Goal: Task Accomplishment & Management: Complete application form

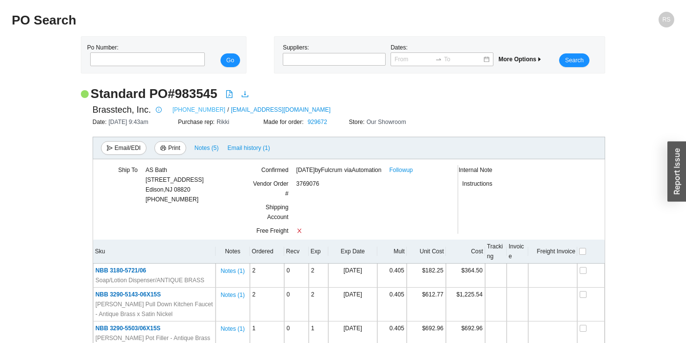
click at [175, 110] on link "949-417-5207" at bounding box center [198, 110] width 53 height 10
click at [412, 171] on link "Followup" at bounding box center [401, 170] width 24 height 10
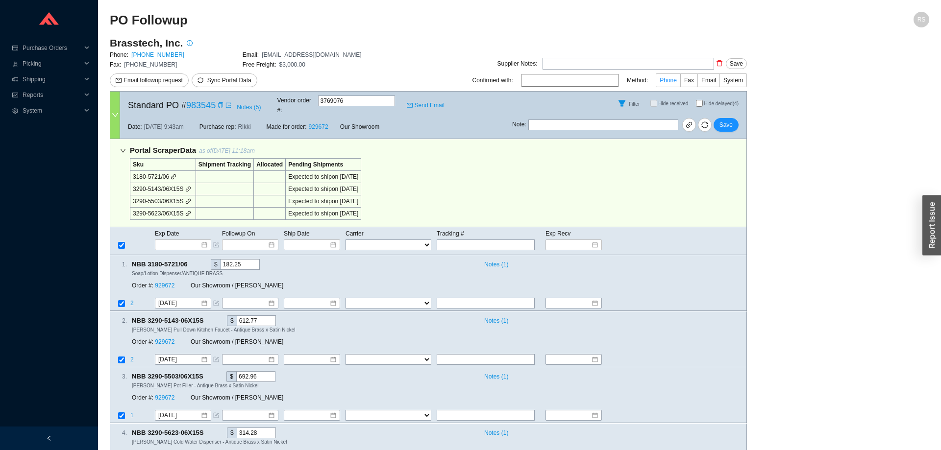
click at [675, 74] on label "Phone" at bounding box center [667, 80] width 25 height 14
click at [680, 82] on input "Phone" at bounding box center [680, 82] width 0 height 0
drag, startPoint x: 130, startPoint y: 164, endPoint x: 524, endPoint y: 425, distance: 472.5
click at [524, 425] on div "Portal Scraper Data as of 8/26/25 11:18am Sku Shipment Tracking Allocated Pendi…" at bounding box center [428, 309] width 637 height 340
click at [524, 428] on div "Notes ( 1 )" at bounding box center [609, 433] width 259 height 10
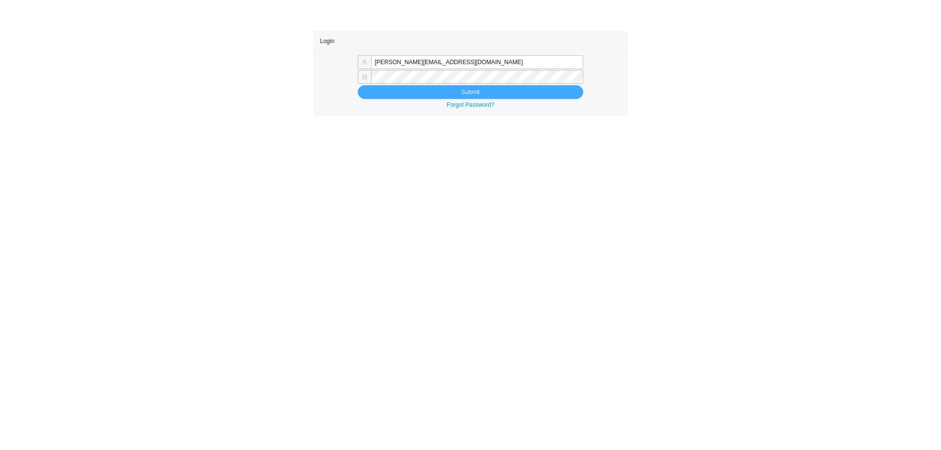
click at [416, 98] on button "Submit" at bounding box center [470, 92] width 225 height 14
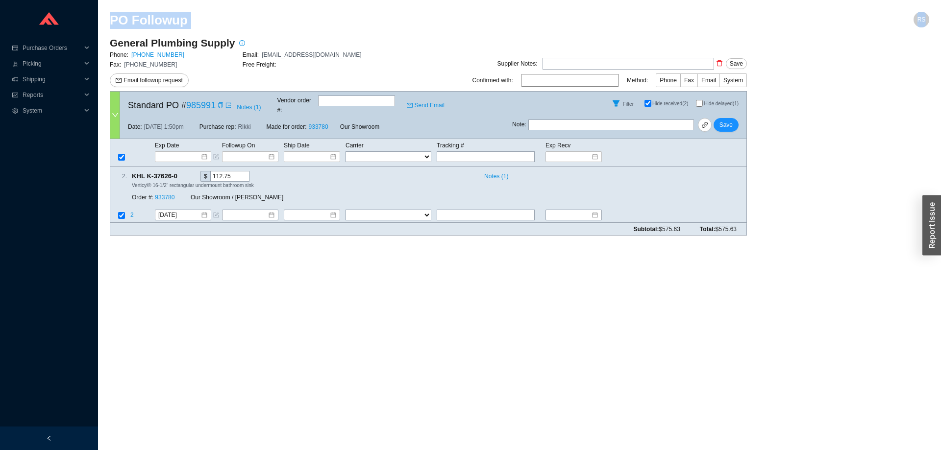
drag, startPoint x: 182, startPoint y: 211, endPoint x: 109, endPoint y: 15, distance: 209.1
click at [109, 15] on section "PO Followup RS General Plumbing Supply Phone: 201-391-5000 Email: laurieh@gener…" at bounding box center [519, 225] width 843 height 450
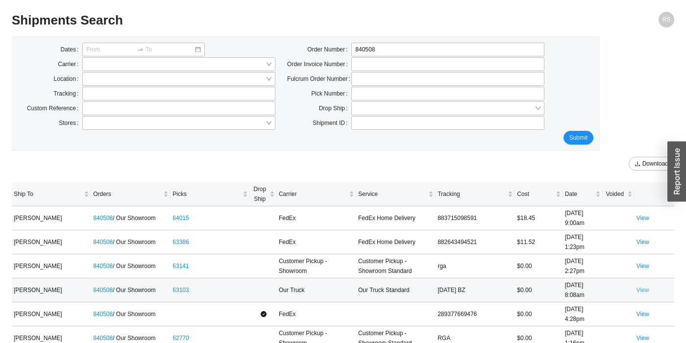
click at [643, 287] on link "View" at bounding box center [642, 290] width 13 height 7
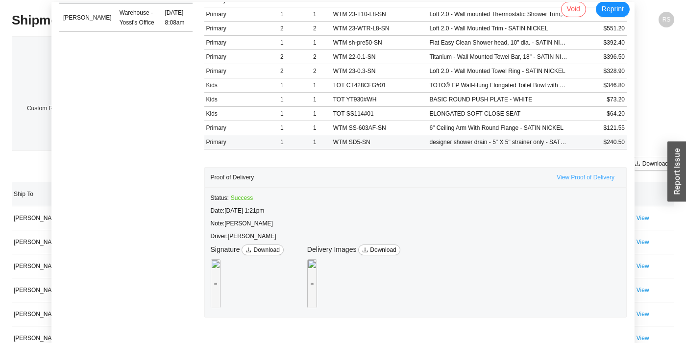
scroll to position [61, 0]
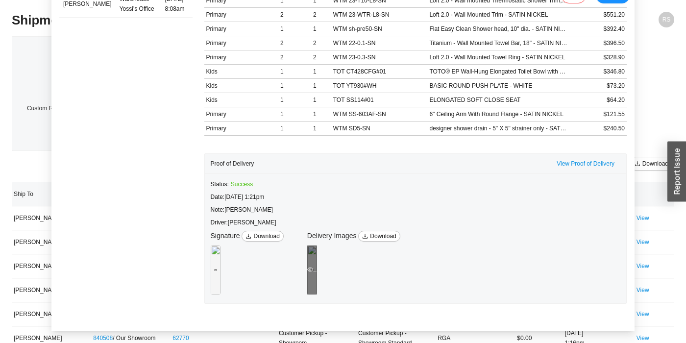
click at [317, 260] on div "Preview" at bounding box center [312, 269] width 10 height 49
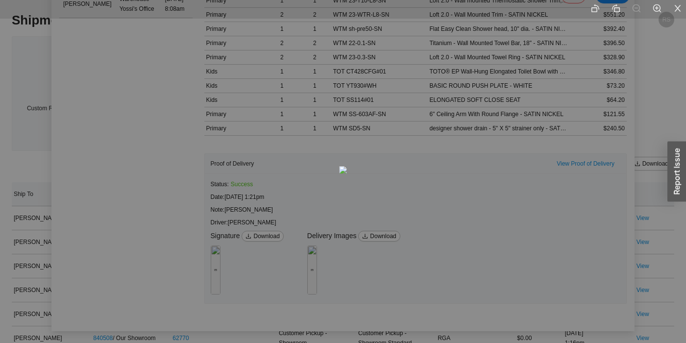
click at [574, 229] on div at bounding box center [343, 171] width 686 height 343
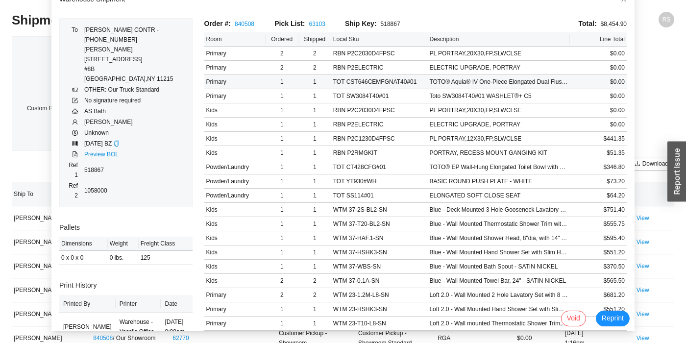
scroll to position [0, 0]
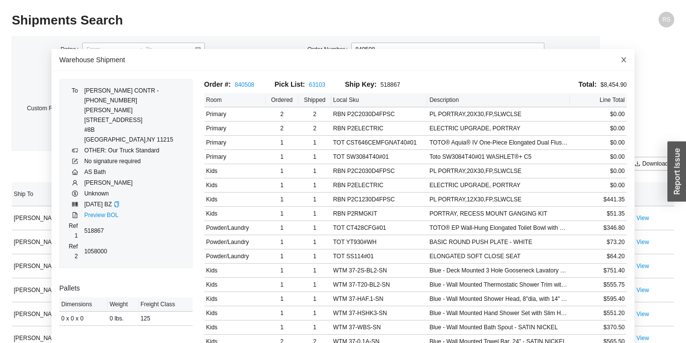
click at [622, 60] on icon "close" at bounding box center [623, 59] width 7 height 7
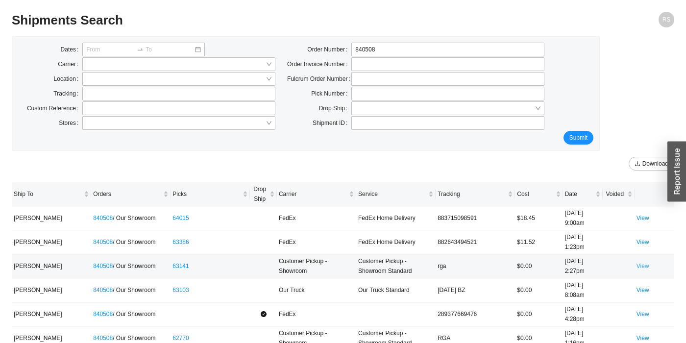
click at [649, 263] on link "View" at bounding box center [642, 266] width 13 height 7
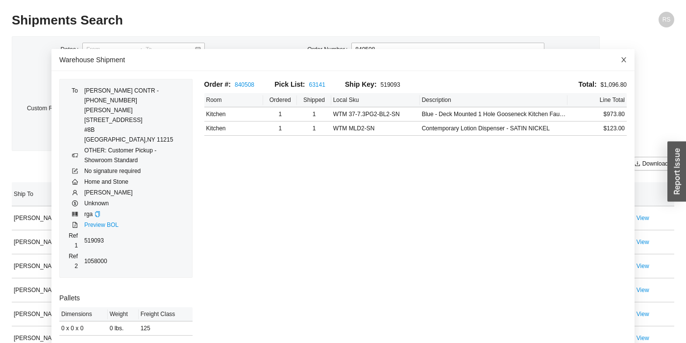
click at [620, 61] on icon "close" at bounding box center [623, 59] width 7 height 7
